Goal: Task Accomplishment & Management: Manage account settings

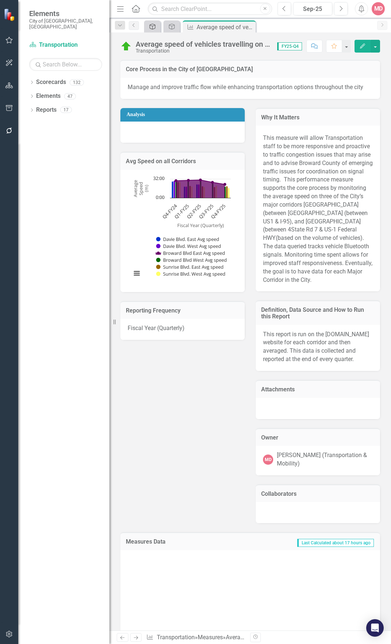
click at [153, 28] on icon "Strategic Plan Alignment" at bounding box center [152, 27] width 7 height 6
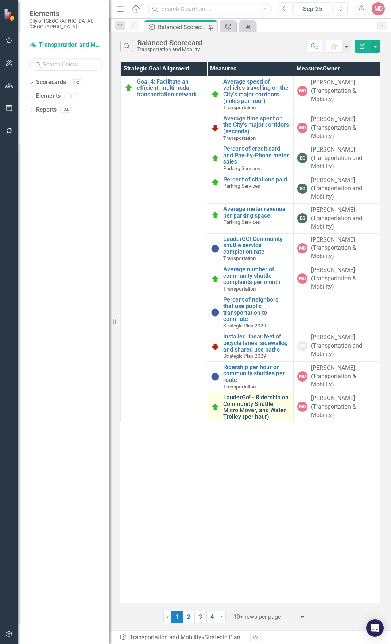
click at [244, 409] on link "LauderGo! - Ridership on Community Shuttle, Micro Mover, and Water Trolley (per…" at bounding box center [256, 407] width 66 height 26
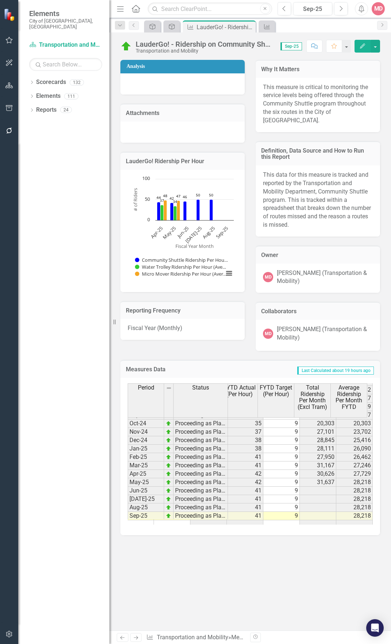
click at [354, 483] on tbody "Apr-23 Information Unavailable 40 8,576 23 68 37 May-23 Information Unavailable…" at bounding box center [122, 398] width 502 height 260
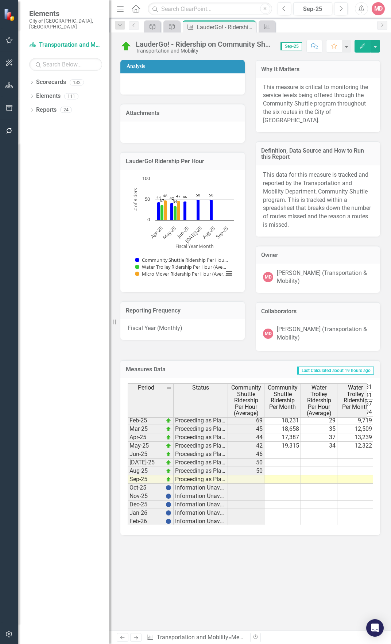
click at [362, 44] on icon "Edit" at bounding box center [362, 45] width 7 height 5
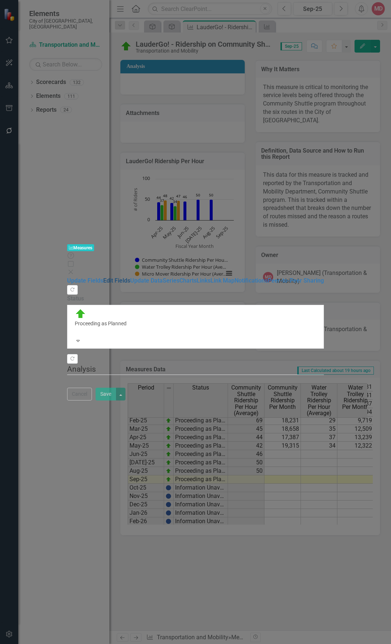
click at [103, 277] on link "Edit Fields" at bounding box center [116, 280] width 27 height 7
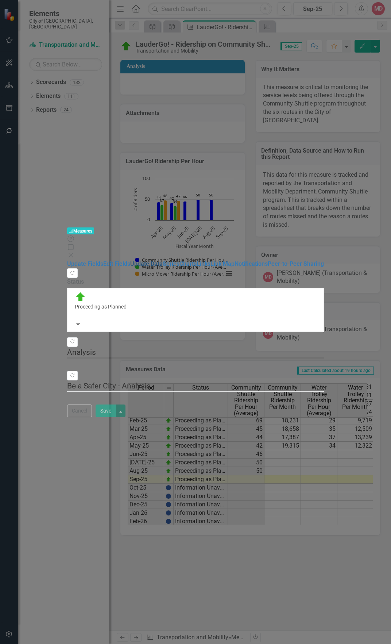
click at [130, 260] on link "Update Data" at bounding box center [146, 263] width 32 height 7
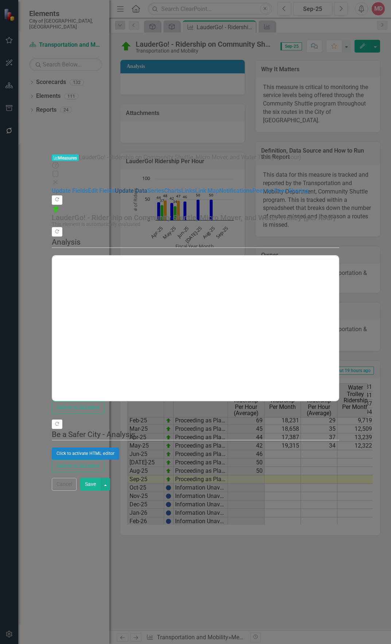
click at [115, 187] on link "Update Data" at bounding box center [131, 190] width 32 height 7
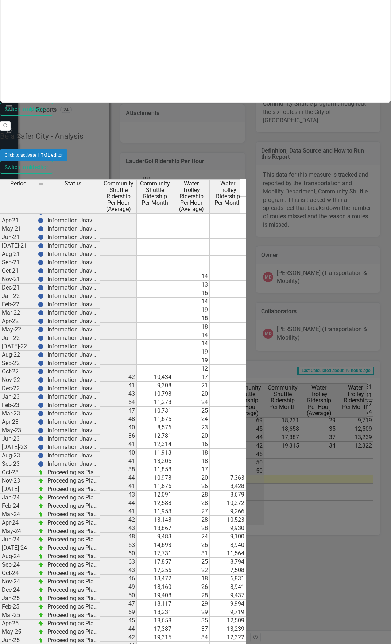
click at [173, 641] on td at bounding box center [155, 645] width 36 height 8
click at [173, 643] on td at bounding box center [155, 654] width 36 height 8
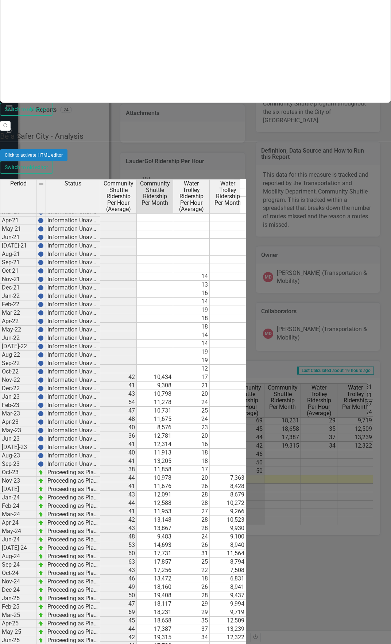
click at [210, 641] on td at bounding box center [191, 645] width 36 height 8
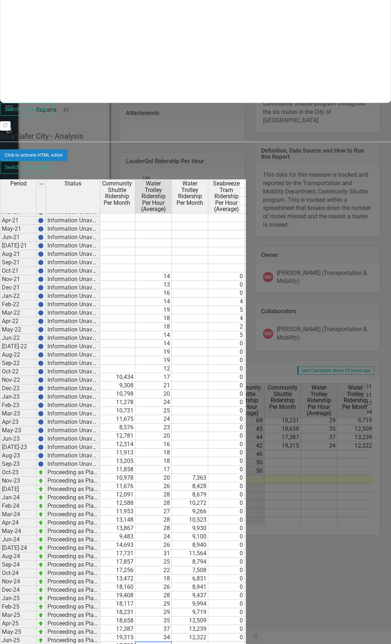
scroll to position [0, 46]
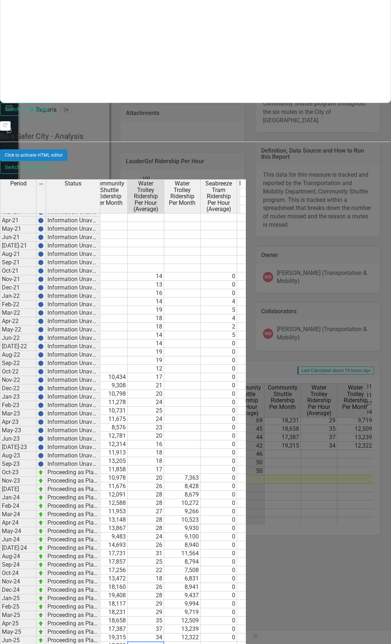
click at [164, 641] on td at bounding box center [146, 645] width 36 height 8
click at [164, 643] on td at bounding box center [146, 654] width 36 height 8
click at [201, 641] on td at bounding box center [182, 645] width 36 height 8
click at [201, 643] on td at bounding box center [182, 654] width 36 height 8
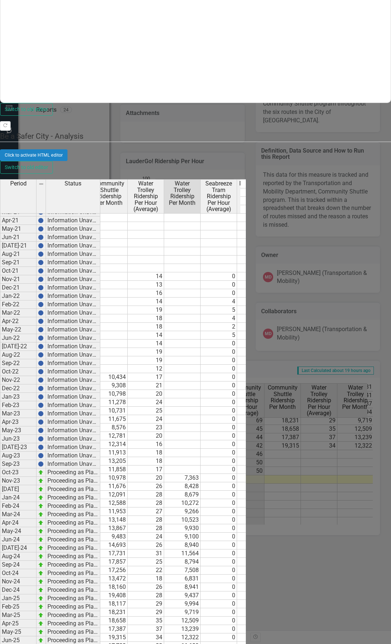
click at [237, 643] on td at bounding box center [219, 654] width 36 height 8
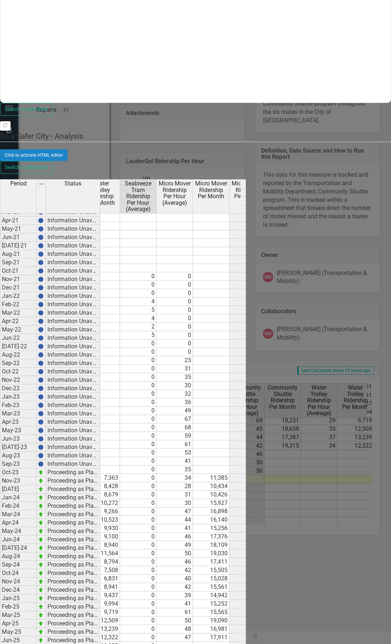
scroll to position [0, 129]
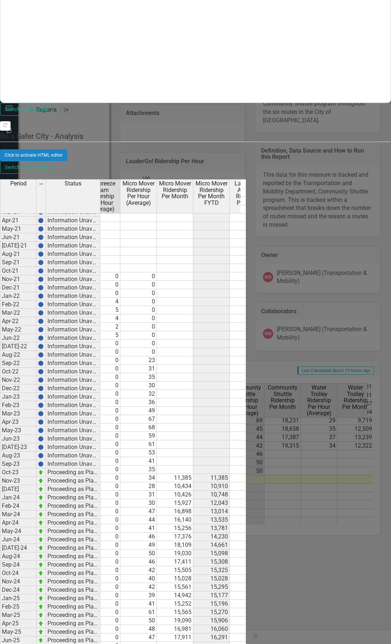
click at [157, 641] on td at bounding box center [138, 645] width 36 height 8
click at [157, 643] on td at bounding box center [138, 654] width 36 height 8
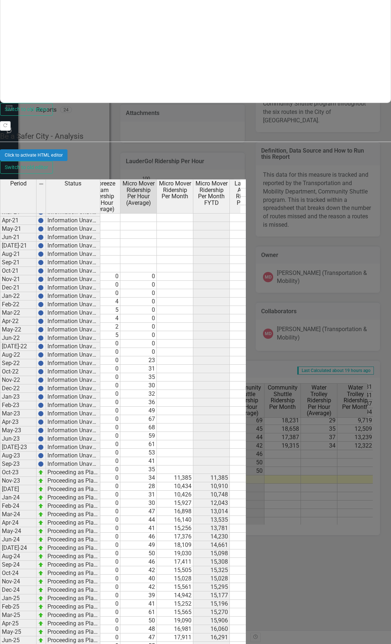
click at [193, 643] on td at bounding box center [175, 654] width 36 height 8
click at [193, 641] on td at bounding box center [175, 645] width 36 height 8
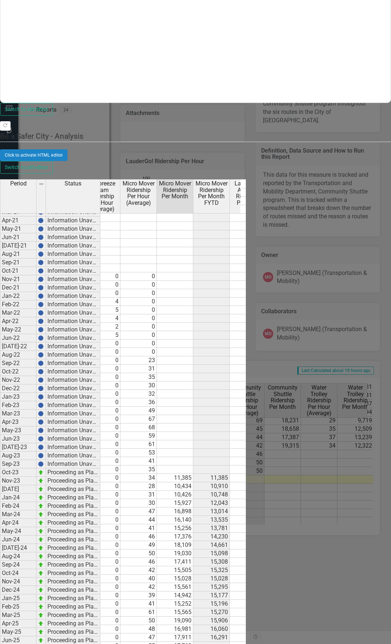
type textarea "12933"
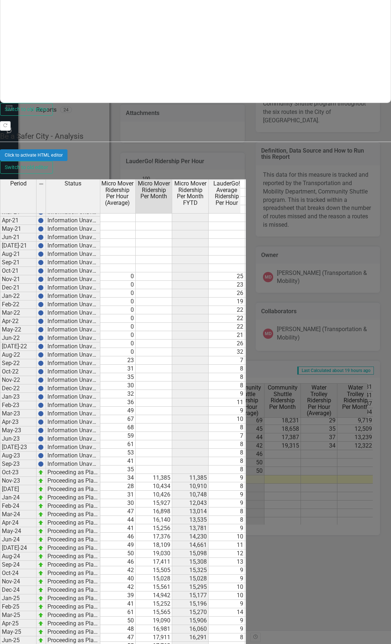
scroll to position [0, 192]
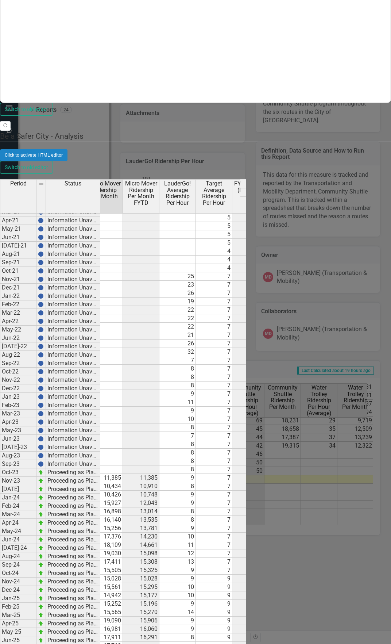
click at [196, 641] on td at bounding box center [177, 645] width 36 height 8
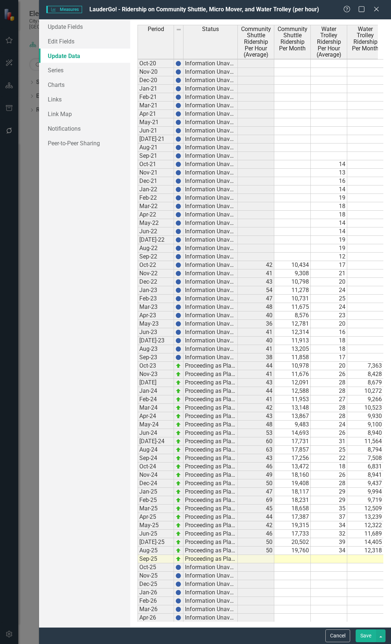
scroll to position [48, 0]
